Goal: Task Accomplishment & Management: Use online tool/utility

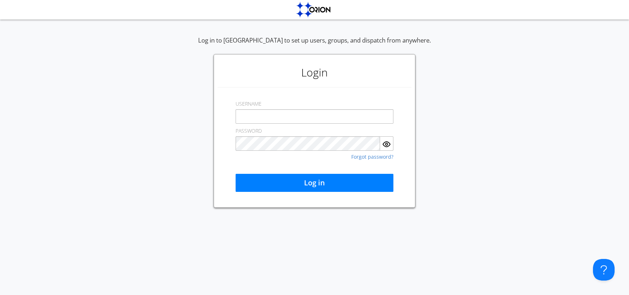
click at [253, 118] on input "text" at bounding box center [315, 116] width 158 height 14
click at [266, 116] on input "text" at bounding box center [315, 116] width 158 height 14
type input "aaustin+ovc1+org@orionlabs.io"
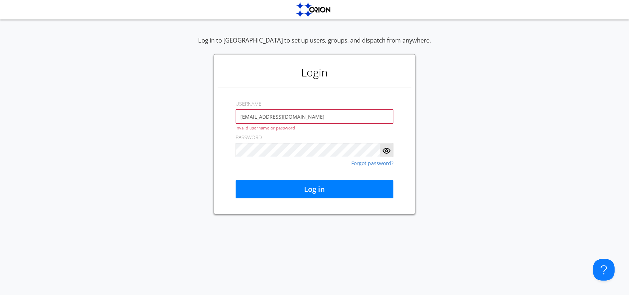
click at [386, 147] on img "button" at bounding box center [386, 150] width 9 height 9
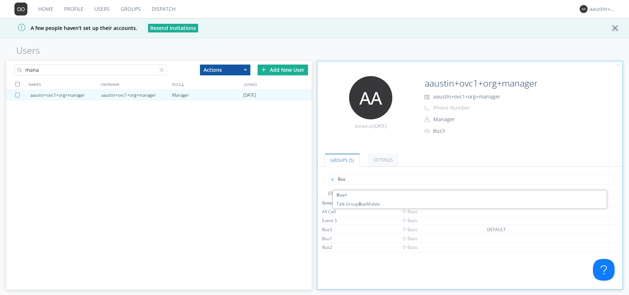
type input "Bus4"
click at [161, 10] on link "Dispatch" at bounding box center [163, 9] width 35 height 18
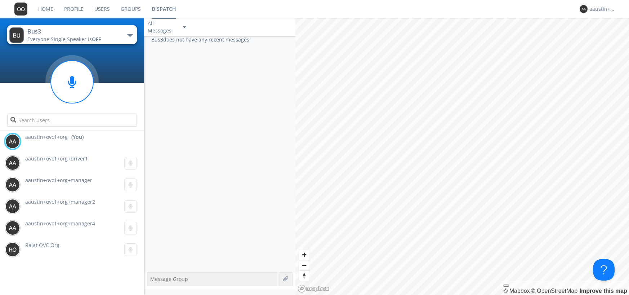
click at [196, 130] on div "Bus3 does not have any recent messages." at bounding box center [219, 154] width 151 height 236
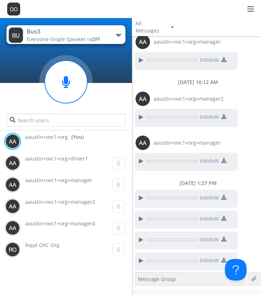
scroll to position [58, 0]
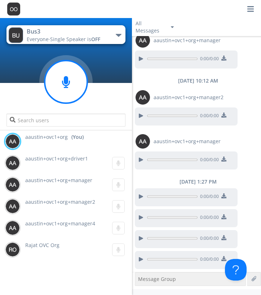
click at [73, 84] on circle at bounding box center [66, 82] width 43 height 43
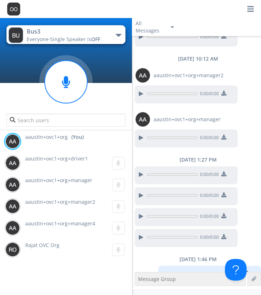
scroll to position [95, 0]
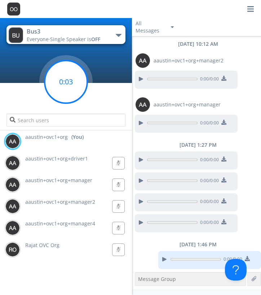
click at [75, 79] on circle at bounding box center [66, 82] width 43 height 43
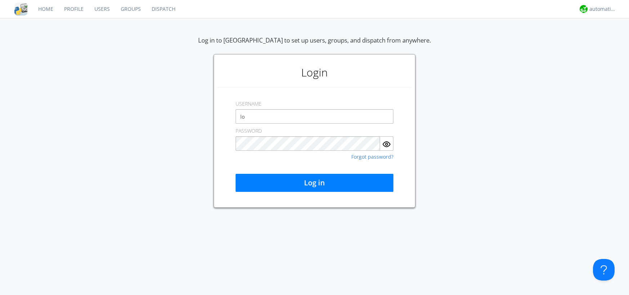
type input "l"
type input "[EMAIL_ADDRESS][DOMAIN_NAME]"
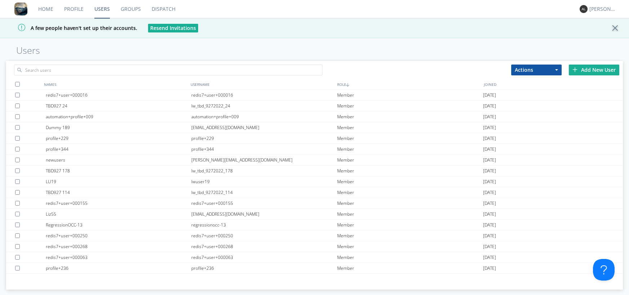
click at [167, 6] on link "Dispatch" at bounding box center [163, 9] width 35 height 18
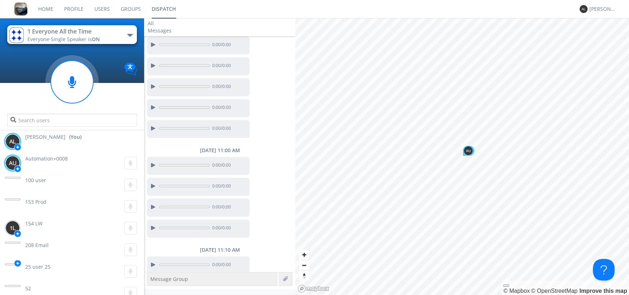
scroll to position [41, 0]
